Goal: Task Accomplishment & Management: Use online tool/utility

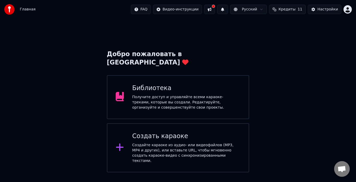
click at [145, 123] on div "Создать караоке Создайте караоке из аудио- или видеофайлов (MP3, MP4 и других),…" at bounding box center [178, 147] width 142 height 49
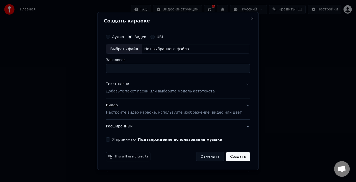
click at [133, 51] on div "Выбрать файл" at bounding box center [124, 48] width 36 height 9
click at [130, 49] on div "Выбрать файл" at bounding box center [124, 48] width 36 height 9
click at [158, 70] on input "**********" at bounding box center [178, 68] width 144 height 9
type input "**********"
click at [147, 93] on p "Добавьте текст песни или выберите модель автотекста" at bounding box center [160, 91] width 109 height 5
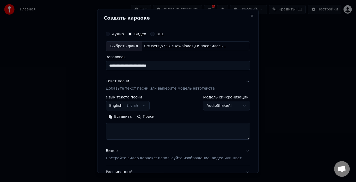
click at [127, 120] on button "Вставить" at bounding box center [120, 117] width 29 height 8
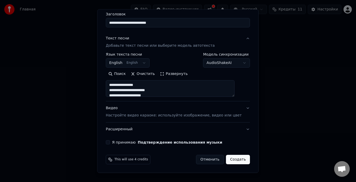
click at [126, 117] on p "Настройте видео караоке: используйте изображение, видео или цвет" at bounding box center [174, 115] width 136 height 5
type textarea "**********"
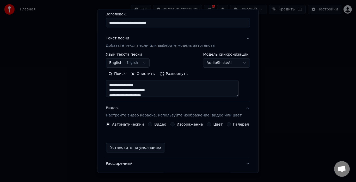
scroll to position [29, 0]
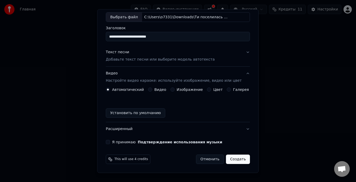
click at [154, 88] on div "Видео" at bounding box center [157, 90] width 18 height 4
click at [151, 90] on button "Видео" at bounding box center [150, 90] width 4 height 4
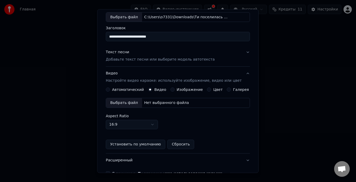
click at [121, 100] on div "Выбрать файл" at bounding box center [124, 102] width 36 height 9
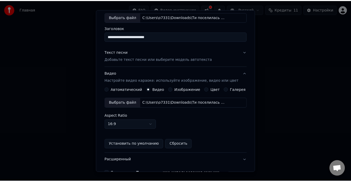
scroll to position [60, 0]
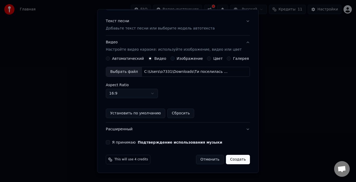
click at [122, 141] on label "Я принимаю Подтверждение использования музыки" at bounding box center [167, 142] width 110 height 4
click at [110, 141] on button "Я принимаю Подтверждение использования музыки" at bounding box center [108, 142] width 4 height 4
click at [230, 159] on button "Создать" at bounding box center [238, 159] width 24 height 9
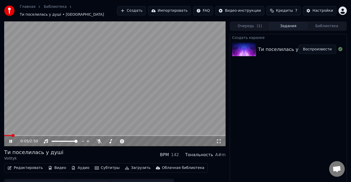
click at [33, 164] on button "Редактировать" at bounding box center [25, 167] width 40 height 7
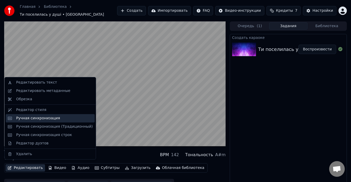
click at [21, 117] on div "Ручная синхронизация" at bounding box center [38, 117] width 44 height 5
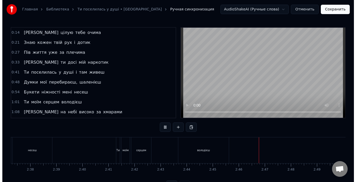
scroll to position [0, 4119]
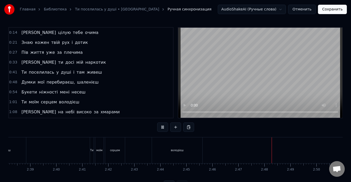
click at [335, 10] on button "Сохранить" at bounding box center [332, 9] width 29 height 9
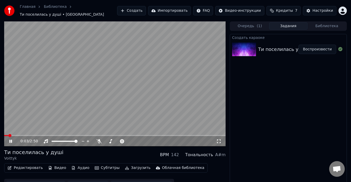
click at [15, 164] on button "Редактировать" at bounding box center [25, 167] width 40 height 7
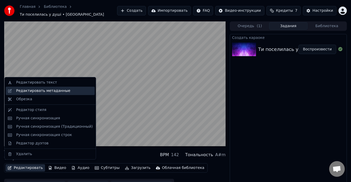
click at [23, 90] on div "Редактировать метаданные" at bounding box center [43, 90] width 54 height 5
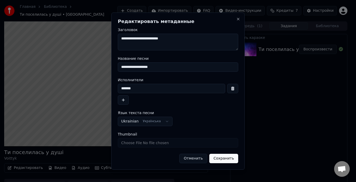
click at [164, 38] on textarea "**********" at bounding box center [178, 42] width 120 height 17
type textarea "**********"
click at [224, 156] on button "Сохранить" at bounding box center [223, 157] width 29 height 9
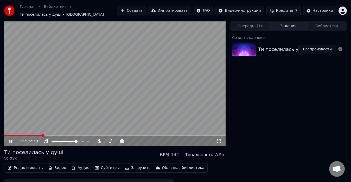
click at [130, 164] on button "Загрузить" at bounding box center [138, 167] width 30 height 7
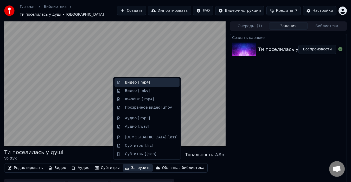
click at [127, 81] on div "Видео [.mp4]" at bounding box center [137, 82] width 25 height 5
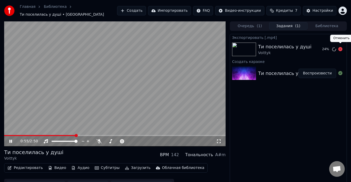
click at [342, 47] on icon at bounding box center [341, 49] width 4 height 4
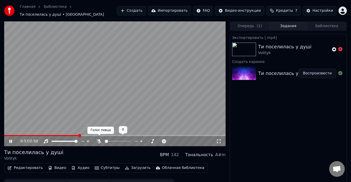
click at [98, 139] on icon at bounding box center [99, 141] width 5 height 4
click at [108, 138] on div at bounding box center [123, 140] width 42 height 5
click at [108, 140] on span at bounding box center [106, 140] width 3 height 1
click at [109, 139] on span at bounding box center [109, 140] width 3 height 3
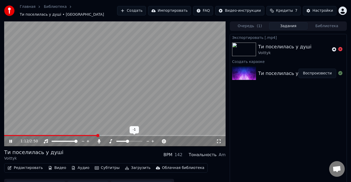
click at [128, 139] on span at bounding box center [127, 140] width 3 height 3
click at [129, 139] on span at bounding box center [129, 140] width 3 height 3
click at [77, 139] on span at bounding box center [75, 140] width 3 height 3
click at [108, 139] on span at bounding box center [108, 140] width 3 height 3
click at [12, 139] on icon at bounding box center [10, 140] width 3 height 3
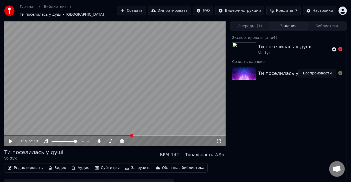
click at [9, 139] on icon at bounding box center [10, 141] width 3 height 4
click at [9, 139] on icon at bounding box center [14, 141] width 12 height 4
click at [108, 139] on span at bounding box center [108, 140] width 3 height 3
click at [6, 131] on video at bounding box center [115, 83] width 222 height 125
click at [5, 135] on span at bounding box center [71, 135] width 135 height 1
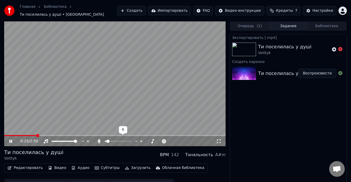
click at [107, 139] on span at bounding box center [108, 140] width 3 height 3
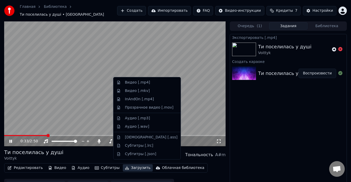
click at [128, 168] on button "Загрузить" at bounding box center [138, 167] width 30 height 7
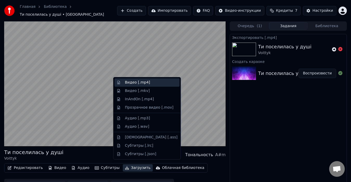
click at [134, 82] on div "Видео [.mp4]" at bounding box center [137, 82] width 25 height 5
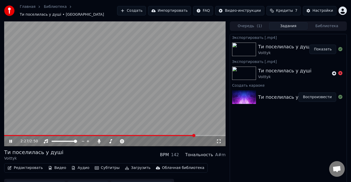
click at [128, 98] on video at bounding box center [115, 83] width 222 height 125
click at [316, 45] on button "Показать" at bounding box center [323, 49] width 27 height 9
click at [144, 13] on button "Создать" at bounding box center [131, 10] width 29 height 9
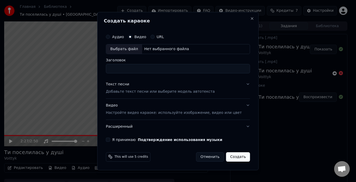
click at [130, 46] on div "Выбрать файл" at bounding box center [124, 48] width 36 height 9
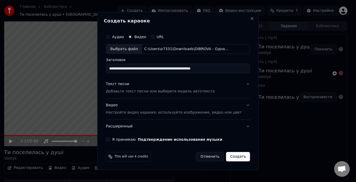
click at [225, 68] on input "**********" at bounding box center [178, 68] width 144 height 9
type input "**********"
click at [137, 89] on p "Добавьте текст песни или выберите модель автотекста" at bounding box center [160, 91] width 109 height 5
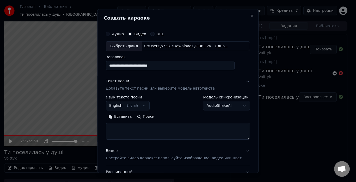
click at [124, 114] on button "Вставить" at bounding box center [120, 117] width 29 height 8
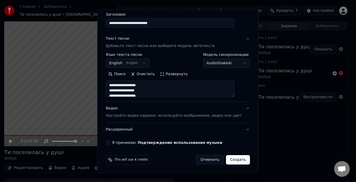
scroll to position [43, 0]
click at [123, 143] on label "Я принимаю Подтверждение использования музыки" at bounding box center [167, 142] width 110 height 4
click at [110, 143] on button "Я принимаю Подтверждение использования музыки" at bounding box center [108, 142] width 4 height 4
click at [127, 118] on button "Видео Настройте видео караоке: используйте изображение, видео или цвет" at bounding box center [178, 111] width 144 height 21
type textarea "**********"
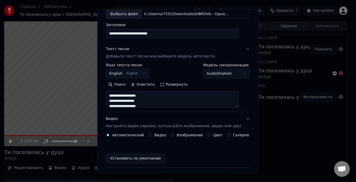
scroll to position [29, 0]
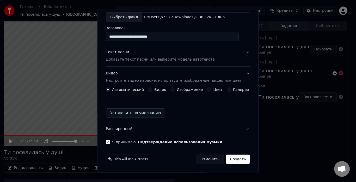
click at [153, 89] on div "Видео" at bounding box center [157, 90] width 18 height 4
click at [151, 90] on button "Видео" at bounding box center [150, 90] width 4 height 4
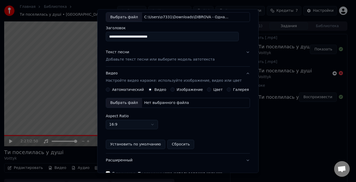
click at [123, 102] on div "Выбрать файл" at bounding box center [124, 102] width 36 height 9
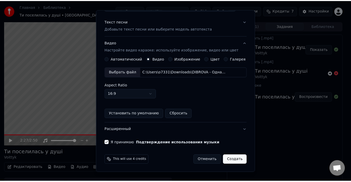
scroll to position [60, 0]
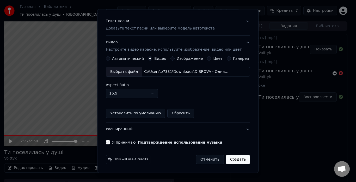
click at [226, 159] on button "Создать" at bounding box center [238, 159] width 24 height 9
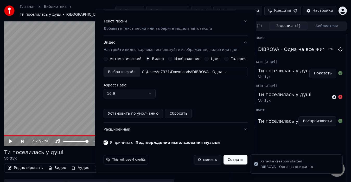
scroll to position [29, 0]
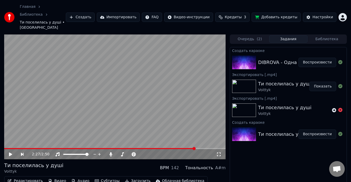
click at [313, 58] on button "Воспроизвести" at bounding box center [318, 62] width 38 height 9
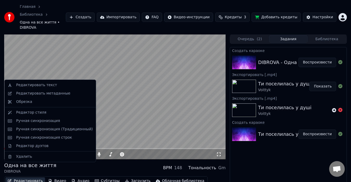
click at [26, 177] on button "Редактировать" at bounding box center [25, 180] width 40 height 7
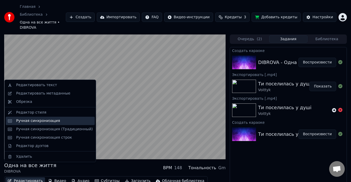
click at [26, 120] on div "Ручная синхронизация" at bounding box center [38, 120] width 44 height 5
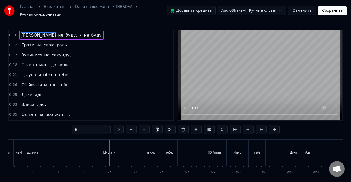
scroll to position [0, 480]
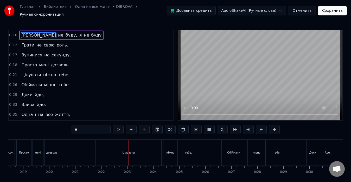
click at [97, 155] on div "Цілувати" at bounding box center [129, 152] width 66 height 26
type input "********"
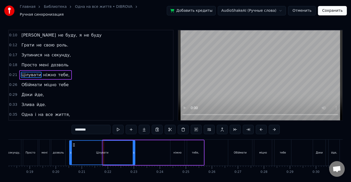
drag, startPoint x: 101, startPoint y: 142, endPoint x: 75, endPoint y: 145, distance: 26.4
click at [75, 145] on div "Цілувати" at bounding box center [102, 152] width 65 height 24
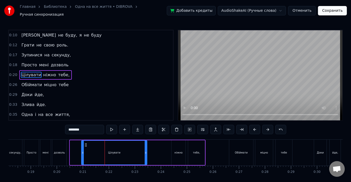
drag, startPoint x: 74, startPoint y: 141, endPoint x: 85, endPoint y: 144, distance: 11.8
click at [85, 144] on div "Цілувати" at bounding box center [114, 152] width 65 height 24
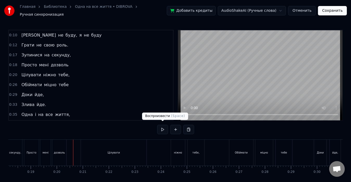
click at [160, 126] on button at bounding box center [162, 128] width 11 height 9
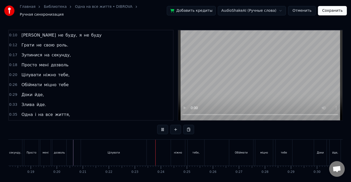
click at [160, 126] on button at bounding box center [162, 128] width 11 height 9
click at [86, 144] on div "Цілувати" at bounding box center [114, 152] width 66 height 26
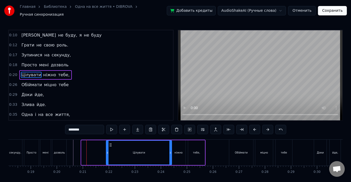
drag, startPoint x: 85, startPoint y: 142, endPoint x: 110, endPoint y: 147, distance: 25.1
click at [110, 147] on div "Цілувати" at bounding box center [139, 152] width 65 height 24
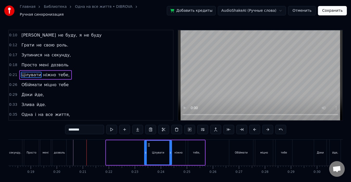
drag, startPoint x: 107, startPoint y: 146, endPoint x: 145, endPoint y: 149, distance: 38.4
click at [145, 149] on div at bounding box center [146, 152] width 2 height 24
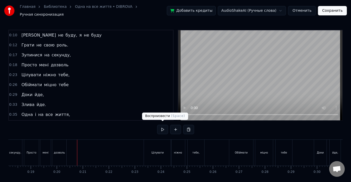
click at [164, 124] on button at bounding box center [162, 128] width 11 height 9
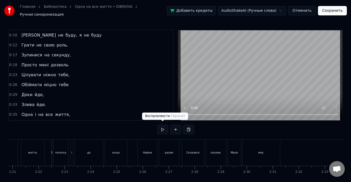
scroll to position [0, 3668]
click at [328, 13] on button "Сохранить" at bounding box center [332, 10] width 29 height 9
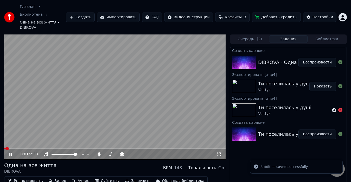
click at [128, 177] on button "Загрузить" at bounding box center [138, 180] width 30 height 7
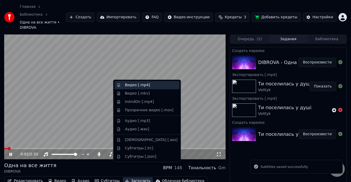
click at [126, 85] on div "Видео [.mp4]" at bounding box center [137, 84] width 25 height 5
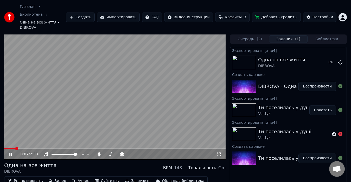
click at [127, 84] on video at bounding box center [115, 96] width 222 height 125
click at [341, 60] on icon at bounding box center [341, 62] width 4 height 4
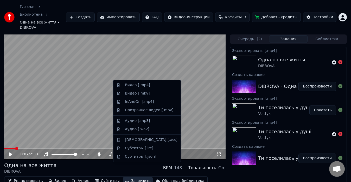
click at [127, 177] on button "Загрузить" at bounding box center [138, 180] width 30 height 7
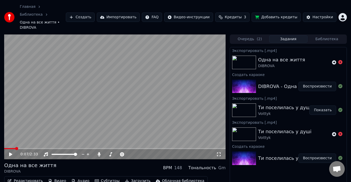
click at [10, 152] on icon at bounding box center [10, 154] width 3 height 4
click at [108, 152] on span at bounding box center [108, 153] width 3 height 3
click at [107, 152] on span at bounding box center [108, 153] width 3 height 3
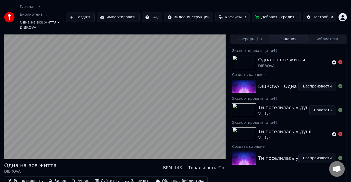
click at [125, 179] on icon "button" at bounding box center [127, 181] width 4 height 4
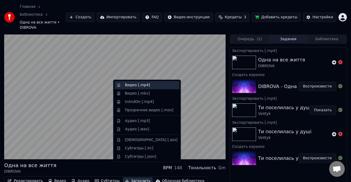
click at [130, 85] on div "Видео [.mp4]" at bounding box center [137, 84] width 25 height 5
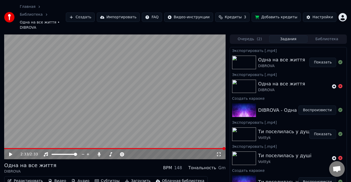
click at [324, 58] on button "Показать" at bounding box center [323, 62] width 27 height 9
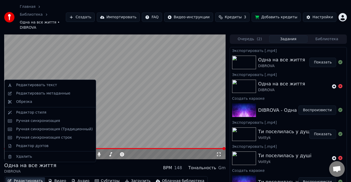
click at [32, 177] on button "Редактировать" at bounding box center [25, 180] width 40 height 7
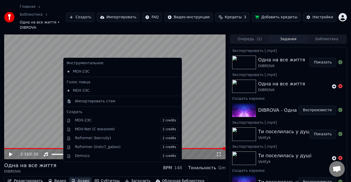
click at [20, 99] on video at bounding box center [115, 96] width 222 height 125
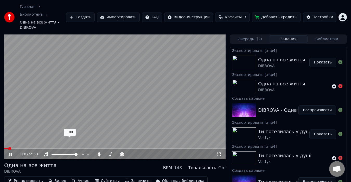
click at [78, 152] on span at bounding box center [75, 153] width 3 height 3
click at [123, 177] on button "Загрузить" at bounding box center [138, 180] width 30 height 7
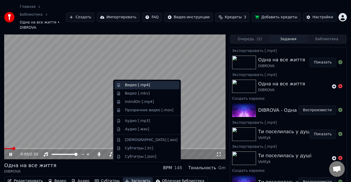
click at [129, 84] on div "Видео [.mp4]" at bounding box center [137, 84] width 25 height 5
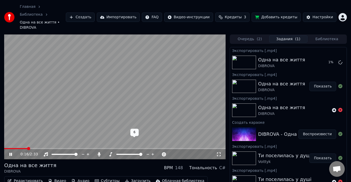
click at [142, 152] on span at bounding box center [140, 153] width 3 height 3
click at [149, 125] on video at bounding box center [115, 96] width 222 height 125
click at [148, 130] on video at bounding box center [115, 96] width 222 height 125
click at [132, 153] on span at bounding box center [129, 153] width 26 height 1
click at [129, 153] on span at bounding box center [122, 153] width 13 height 1
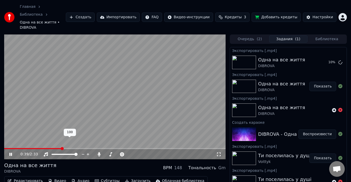
click at [78, 152] on span at bounding box center [75, 153] width 3 height 3
click at [123, 177] on button "Загрузить" at bounding box center [138, 180] width 30 height 7
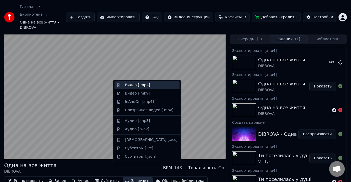
click at [135, 84] on div "Видео [.mp4]" at bounding box center [137, 84] width 25 height 5
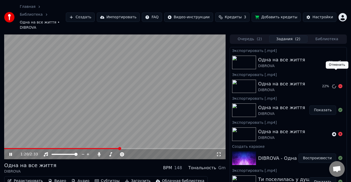
click at [339, 84] on icon at bounding box center [341, 86] width 4 height 4
click at [0, 111] on div "1:50 / 2:33 Одна на все життя DIBROVA BPM 148 Тональность Gm Редактировать Виде…" at bounding box center [175, 119] width 351 height 171
click at [81, 97] on video at bounding box center [115, 96] width 222 height 125
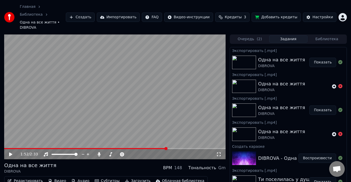
click at [316, 58] on button "Показать" at bounding box center [323, 62] width 27 height 9
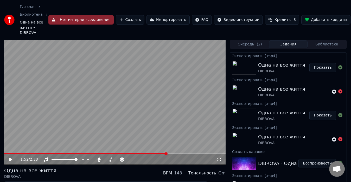
click at [315, 69] on button "Показать" at bounding box center [323, 67] width 27 height 9
